Goal: Find specific page/section: Find specific page/section

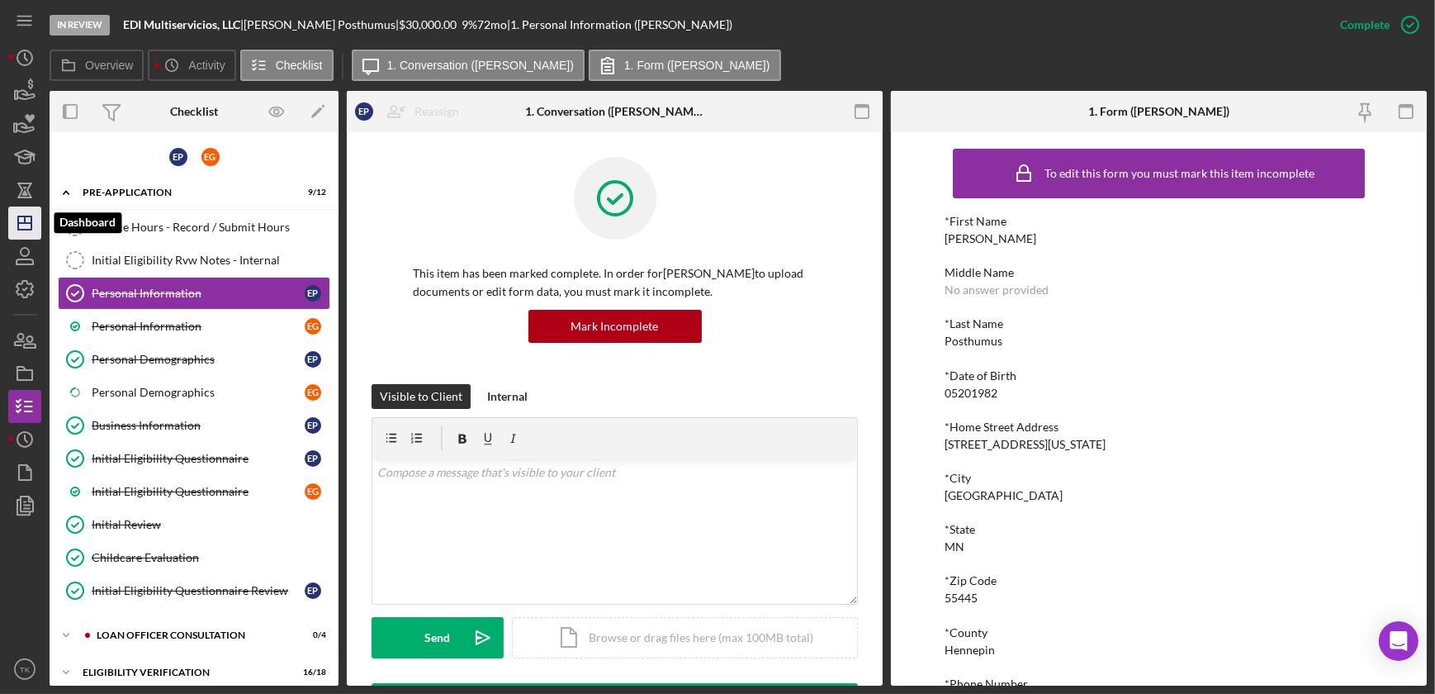
click at [38, 225] on icon "Icon/Dashboard" at bounding box center [24, 222] width 41 height 41
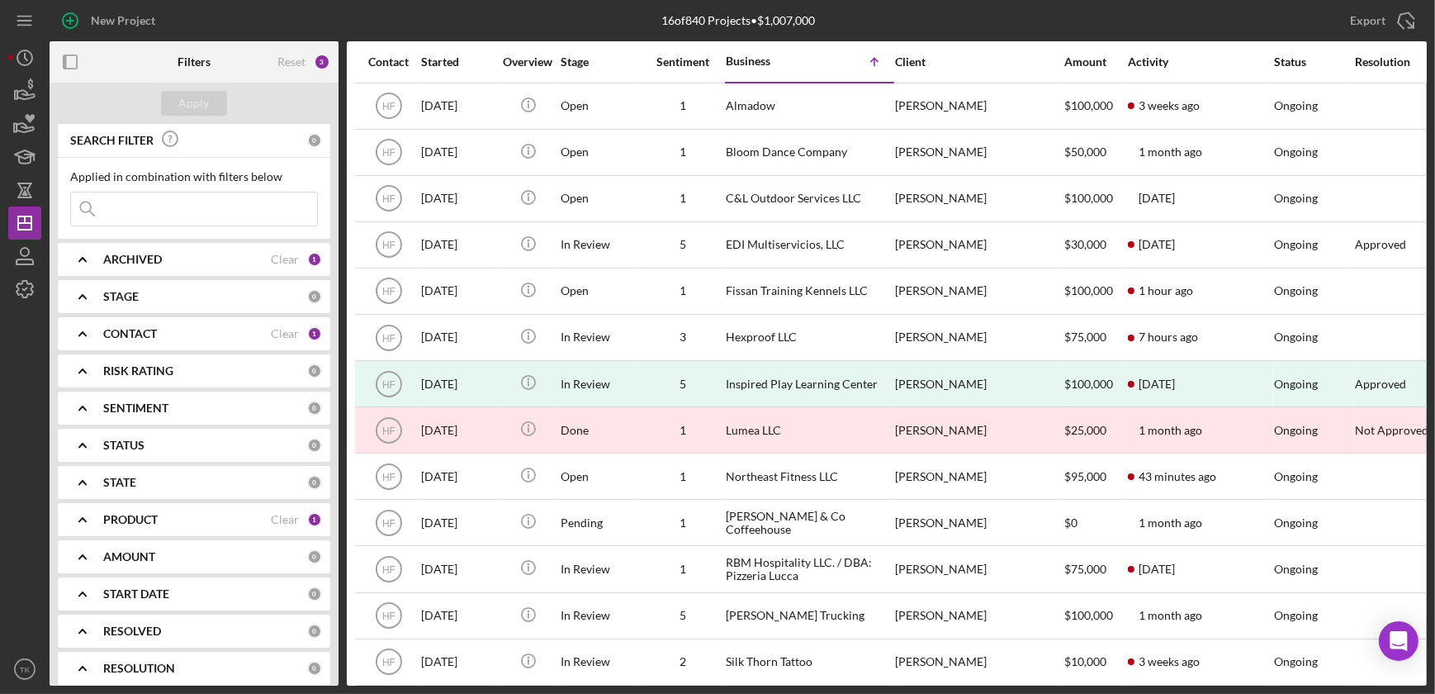
click at [210, 326] on div "CONTACT Clear 1" at bounding box center [212, 333] width 219 height 15
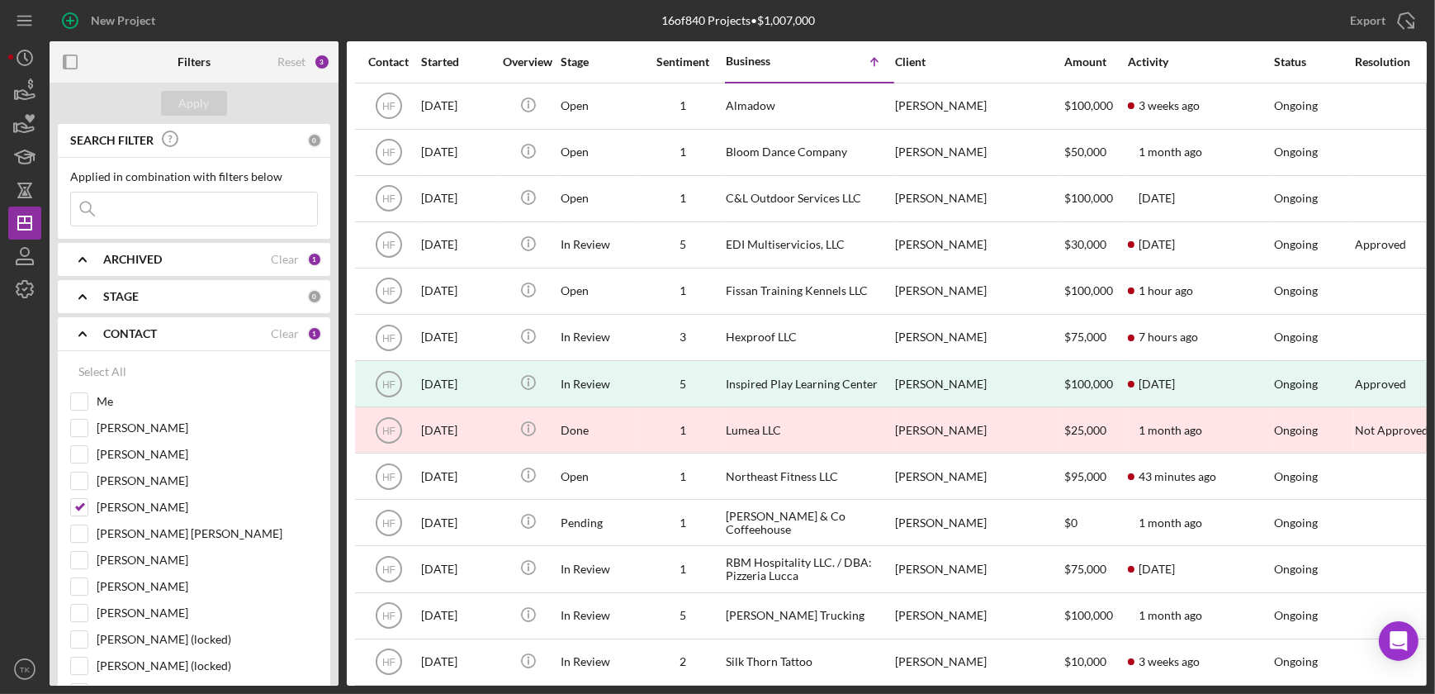
click at [211, 327] on div "CONTACT" at bounding box center [187, 333] width 168 height 13
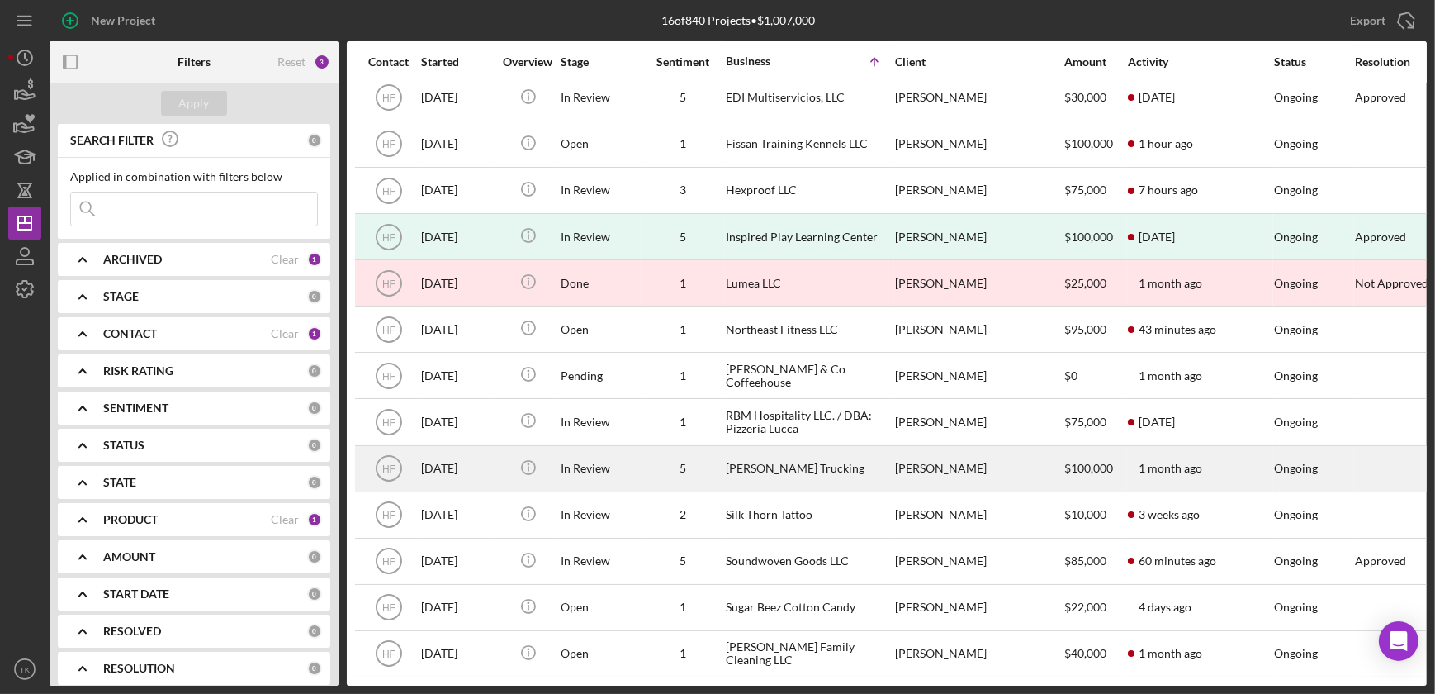
scroll to position [160, 0]
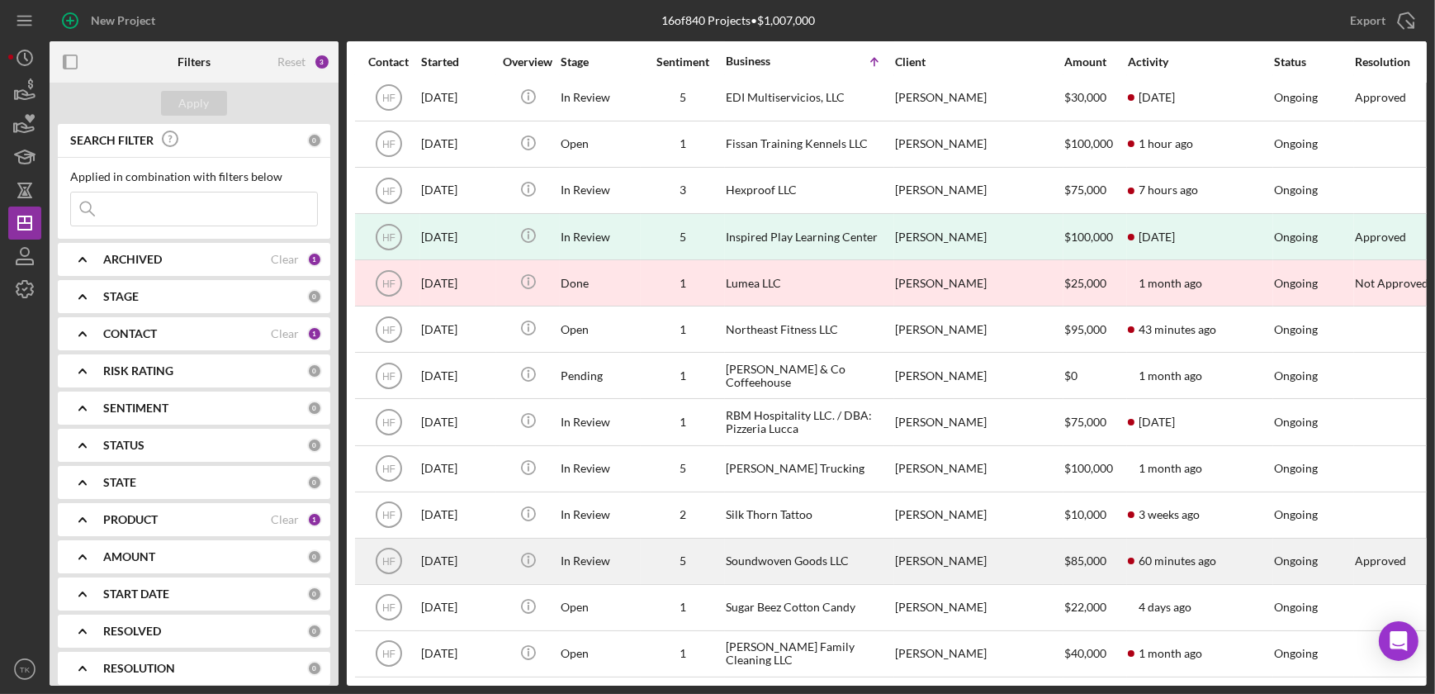
click at [732, 542] on div "Soundwoven Goods LLC" at bounding box center [808, 561] width 165 height 44
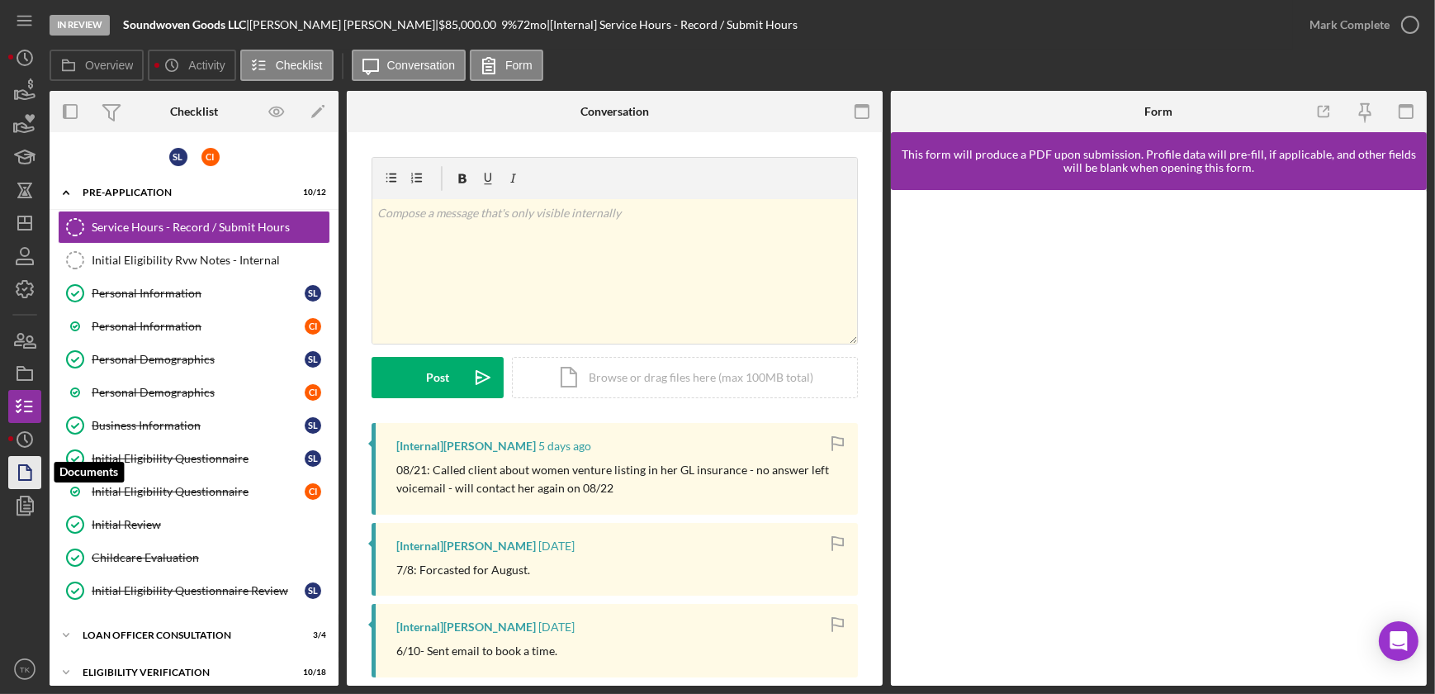
click at [22, 467] on icon "button" at bounding box center [24, 472] width 41 height 41
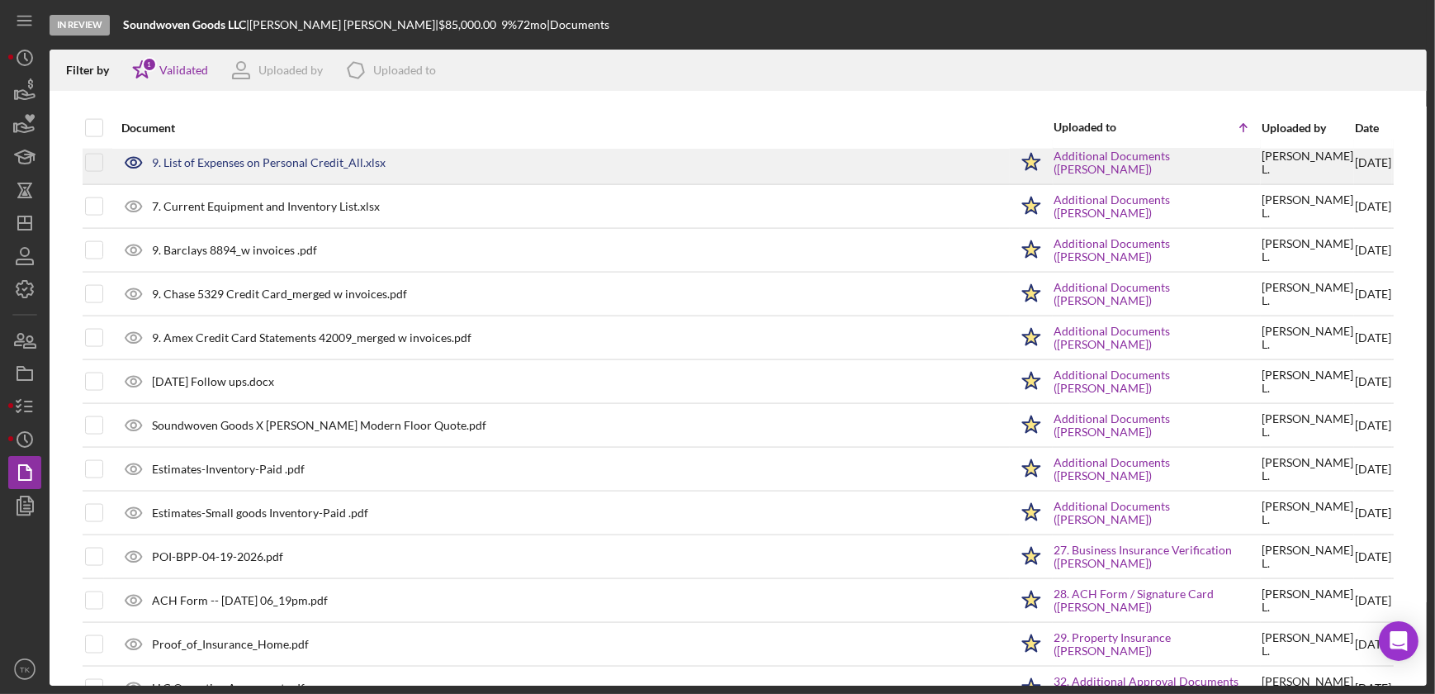
scroll to position [3106, 0]
